Goal: Information Seeking & Learning: Learn about a topic

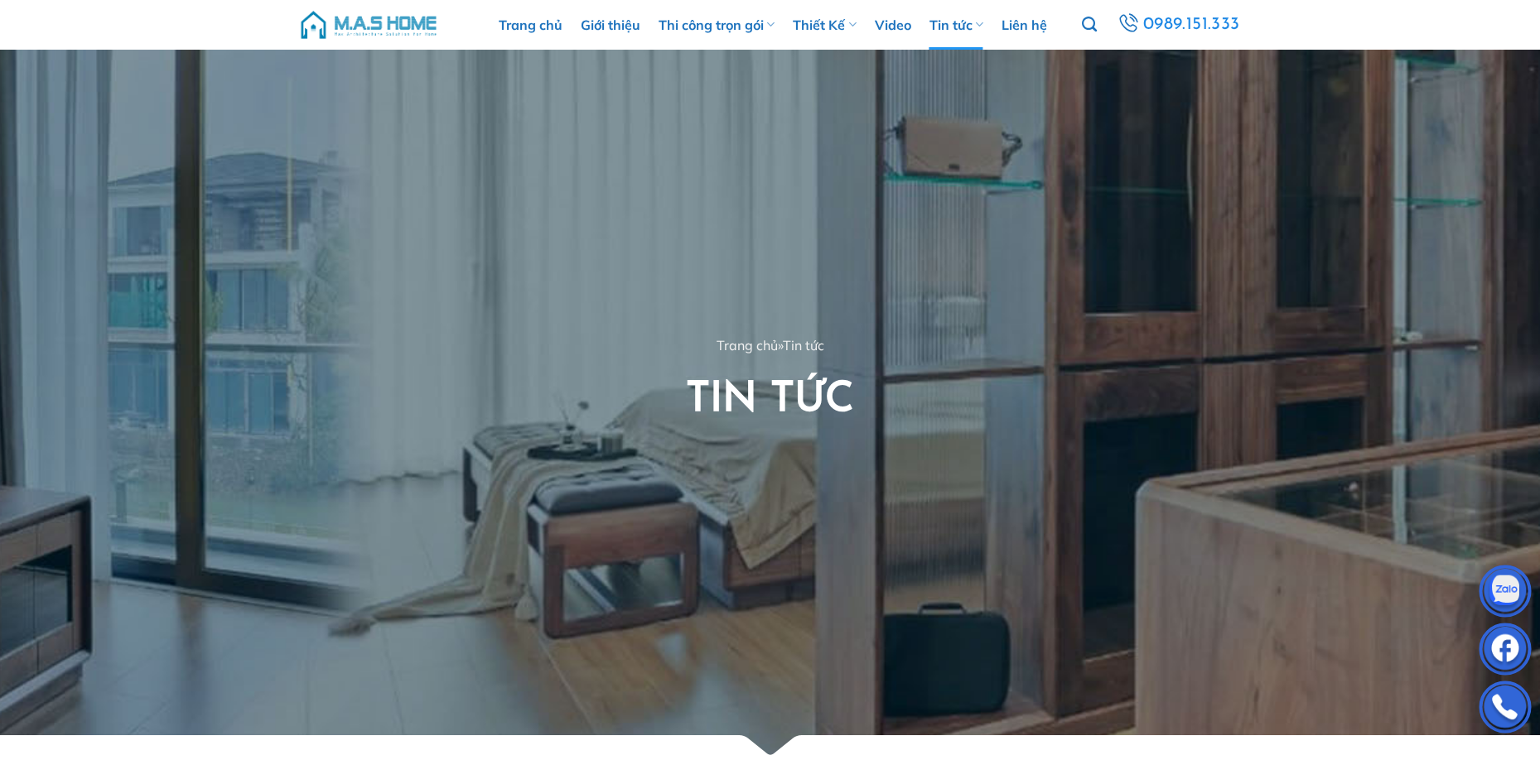
click at [421, 19] on img at bounding box center [369, 24] width 141 height 50
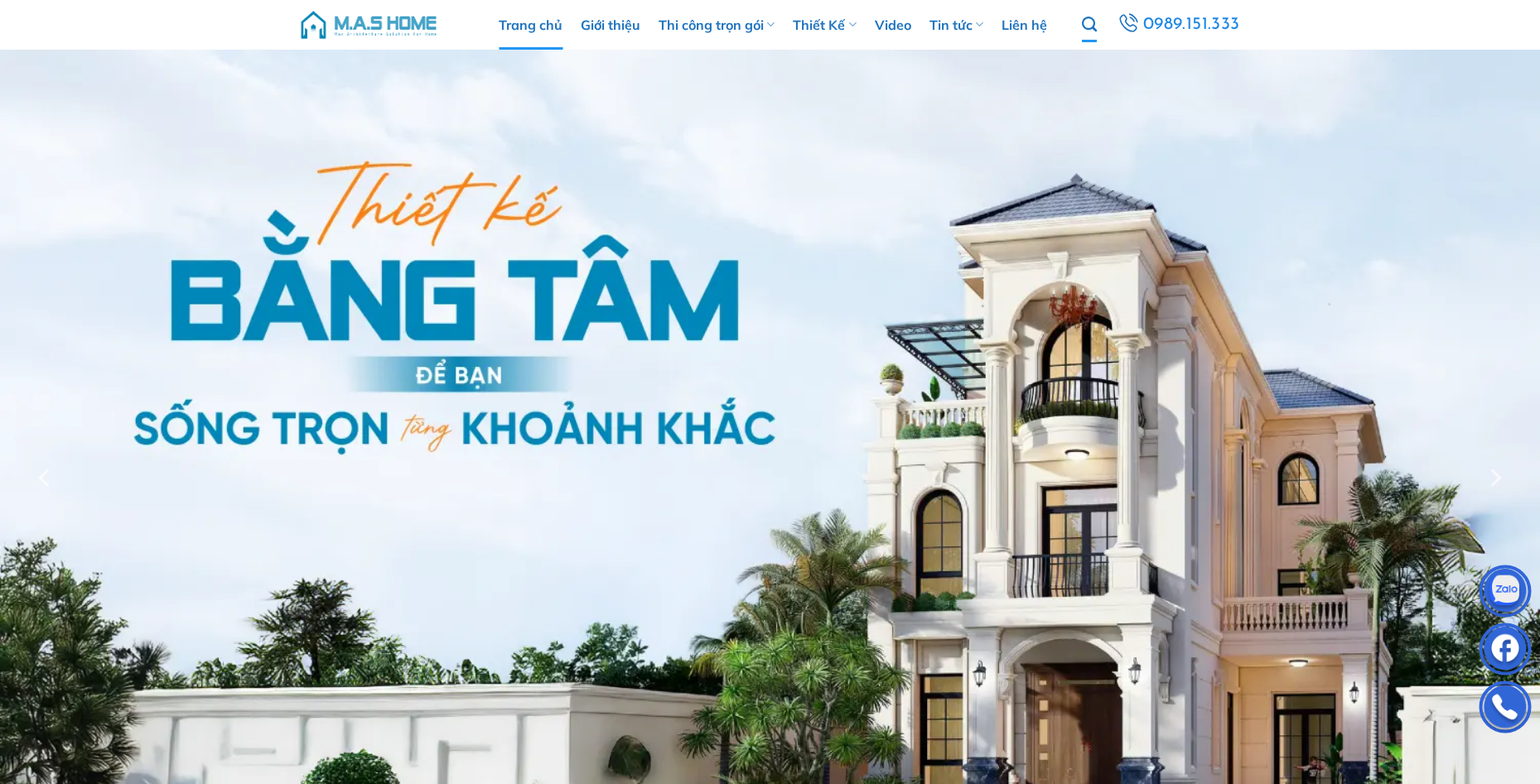
click at [1087, 29] on icon "Tìm kiếm" at bounding box center [1088, 24] width 14 height 18
click at [1117, 54] on input "Tìm kiếm:" at bounding box center [1139, 60] width 182 height 33
type input "em chiến"
click at [1231, 43] on button "Gửi" at bounding box center [1247, 60] width 33 height 33
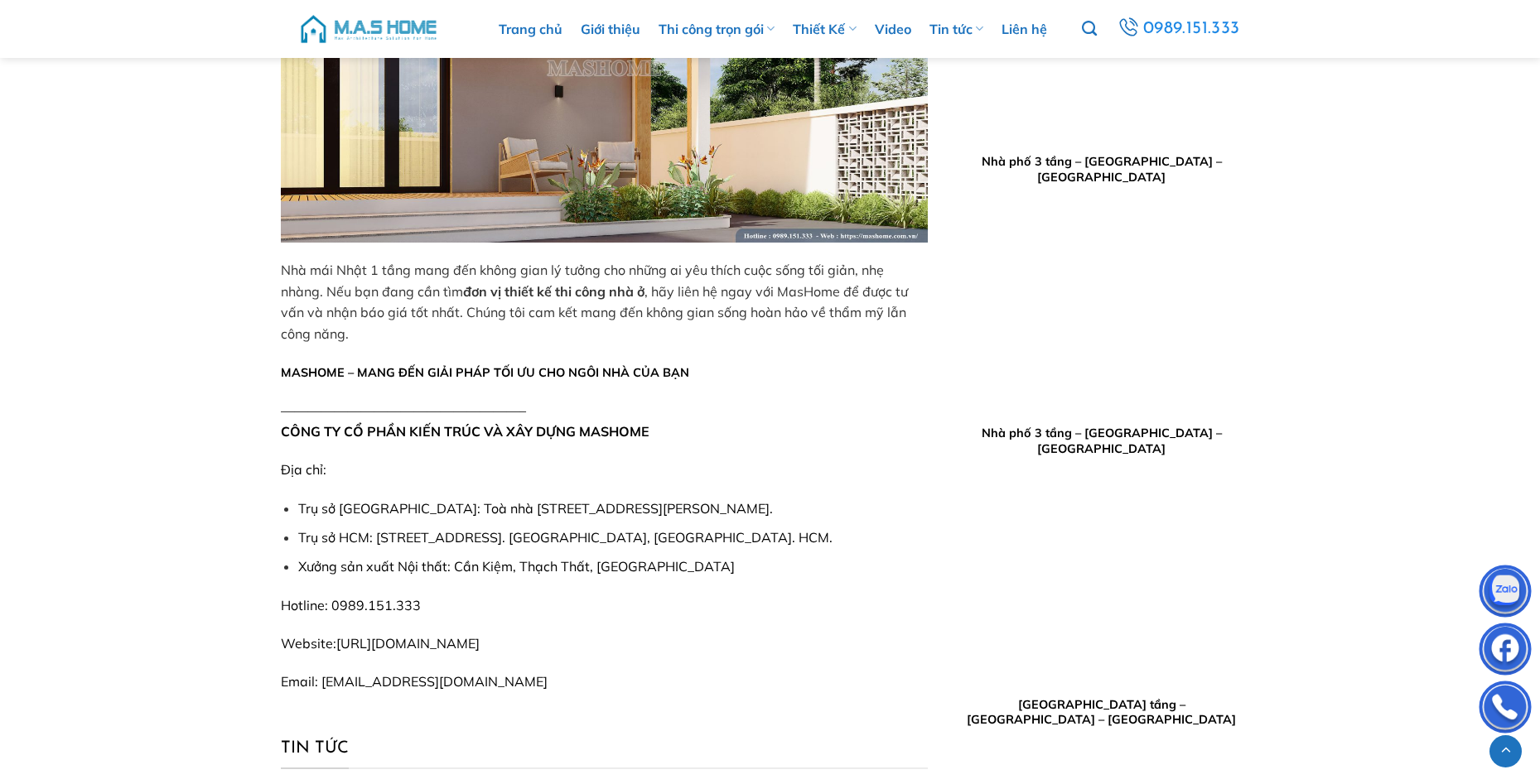
scroll to position [3725, 0]
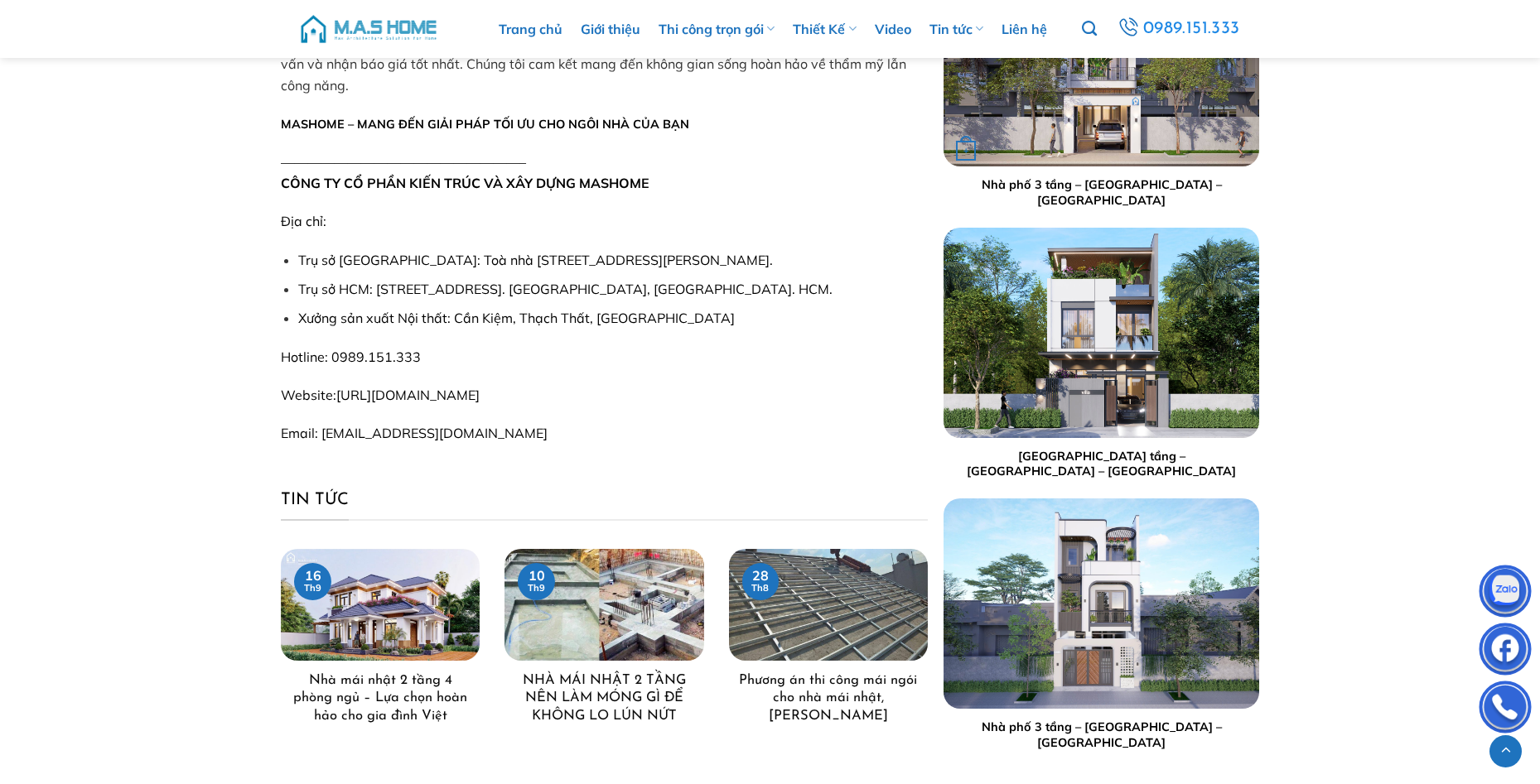
scroll to position [3477, 0]
